Goal: Use online tool/utility: Utilize a website feature to perform a specific function

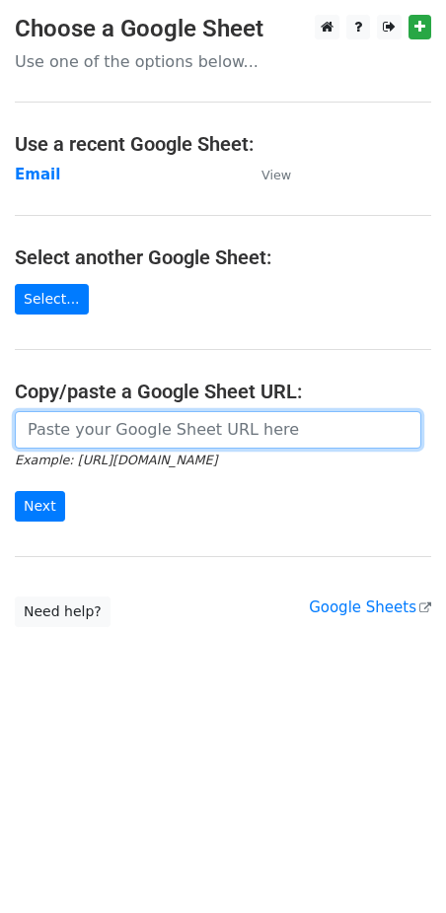
click at [165, 433] on input "url" at bounding box center [218, 429] width 406 height 37
paste input "https://docs.google.com/spreadsheets/d/1kkuvtFhSU96zbUb1siQY-U0C9dKU1thMyGs0vt7…"
type input "https://docs.google.com/spreadsheets/d/1kkuvtFhSU96zbUb1siQY-U0C9dKU1thMyGs0vt7…"
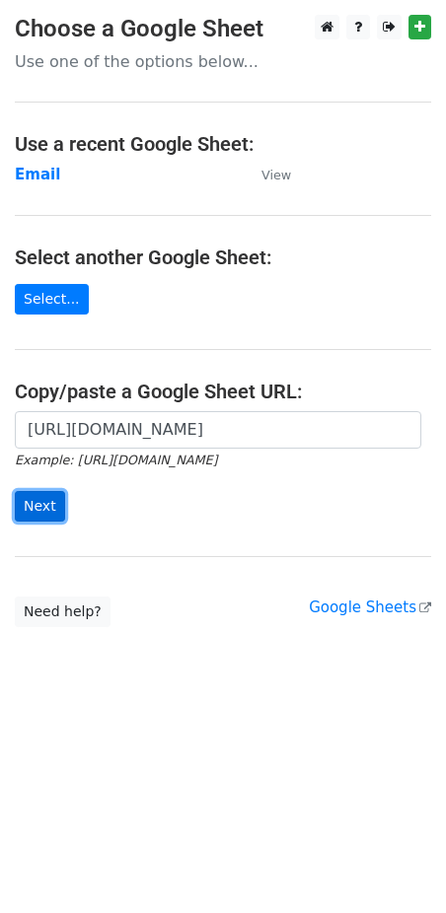
click at [44, 500] on input "Next" at bounding box center [40, 506] width 50 height 31
